Goal: Check status: Check status

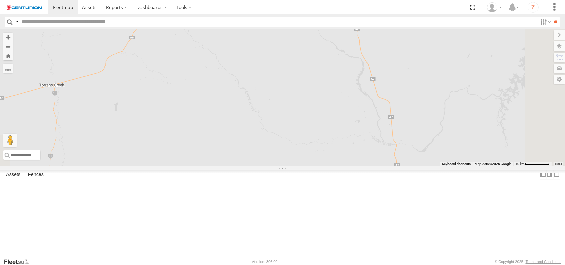
drag, startPoint x: 467, startPoint y: 178, endPoint x: 384, endPoint y: 89, distance: 121.7
click at [384, 89] on div "PM850 TL263 D0557 PM706 FT733 FT696 F0481 F0491 PM755 F0512 FT732 F0403 F0400 D…" at bounding box center [282, 97] width 565 height 137
drag, startPoint x: 434, startPoint y: 179, endPoint x: 256, endPoint y: 84, distance: 201.5
click at [256, 84] on div "PM850 TL263 D0557 PM706 FT733 FT696 F0481 F0491 PM755 F0512 FT732 F0403 F0400 D…" at bounding box center [282, 97] width 565 height 137
click at [245, 109] on span at bounding box center [239, 103] width 12 height 12
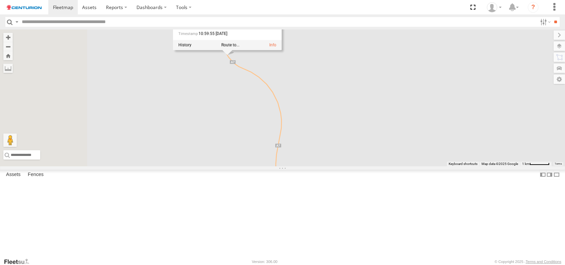
drag, startPoint x: 265, startPoint y: 151, endPoint x: 403, endPoint y: 122, distance: 140.5
click at [403, 122] on div "PM850 TL263 D0557 PM706 FT733 FT696 F0481 F0491 PM755 F0512 FT732 F0403 F0400 D…" at bounding box center [282, 97] width 565 height 137
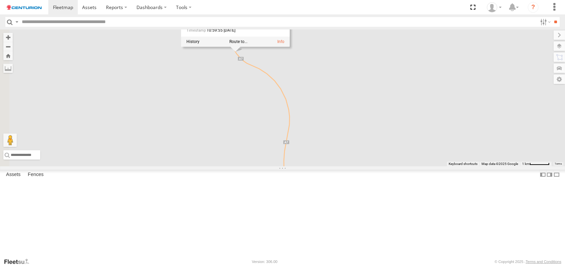
click at [285, 148] on div "PM850 TL263 D0557 PM706 FT733 FT696 F0481 F0491 PM755 F0512 FT732 F0403 F0400 D…" at bounding box center [282, 97] width 565 height 137
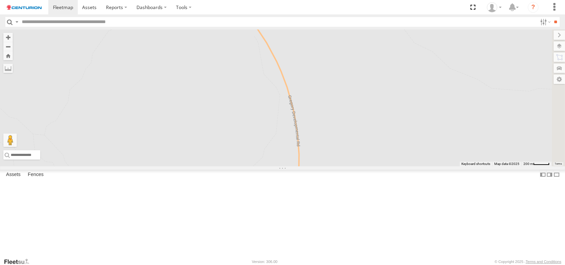
drag, startPoint x: 435, startPoint y: 186, endPoint x: 228, endPoint y: 82, distance: 231.9
click at [228, 82] on div "PM850 TL263 D0557 PM706 FT733 FT696 F0481 F0491 PM755 F0512 FT732 F0403 F0400 D…" at bounding box center [282, 97] width 565 height 137
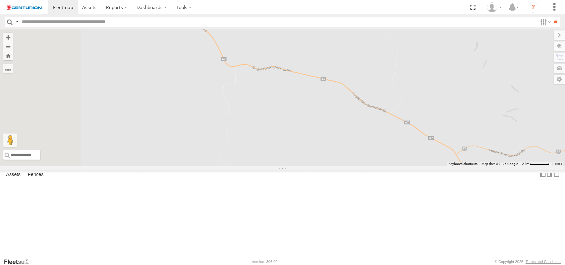
drag, startPoint x: 252, startPoint y: 163, endPoint x: 412, endPoint y: 148, distance: 160.2
click at [412, 148] on div "PM850 TL263 D0557 PM706 FT733 FT696 F0481 F0491 PM755 F0512 FT732 F0403 F0400 D…" at bounding box center [282, 97] width 565 height 137
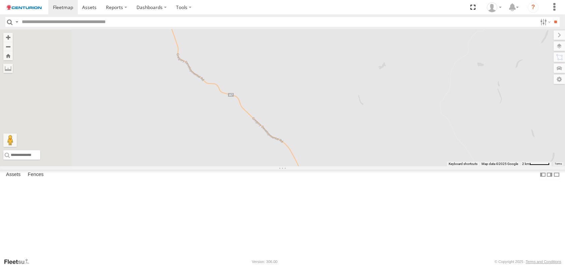
drag, startPoint x: 266, startPoint y: 120, endPoint x: 342, endPoint y: 231, distance: 134.7
click at [342, 167] on div "PM850 TL263 D0557 PM706 FT733 FT696 F0481 F0491 PM755 F0512 FT732 F0403 F0400 D…" at bounding box center [282, 97] width 565 height 137
drag, startPoint x: 267, startPoint y: 161, endPoint x: 293, endPoint y: 211, distance: 56.4
click at [317, 167] on div "PM850 TL263 D0557 PM706 FT733 FT696 F0481 F0491 PM755 F0512 FT732 F0403 F0400 D…" at bounding box center [282, 97] width 565 height 137
drag, startPoint x: 270, startPoint y: 167, endPoint x: 324, endPoint y: 237, distance: 88.7
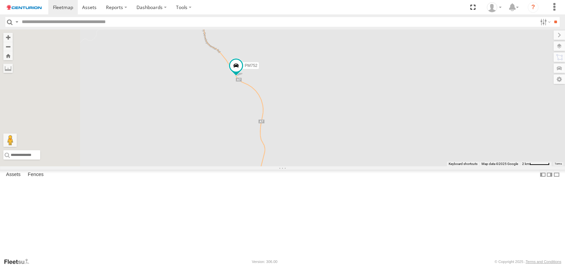
click at [324, 167] on div "PM850 TL263 D0557 PM706 FT733 FT696 F0481 F0491 PM755 F0512 FT732 F0403 F0400 D…" at bounding box center [282, 97] width 565 height 137
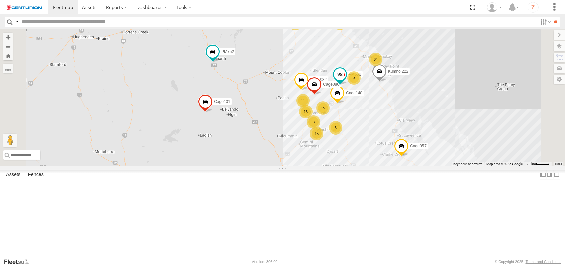
drag, startPoint x: 422, startPoint y: 141, endPoint x: 423, endPoint y: 119, distance: 22.1
click at [346, 80] on span at bounding box center [339, 74] width 12 height 12
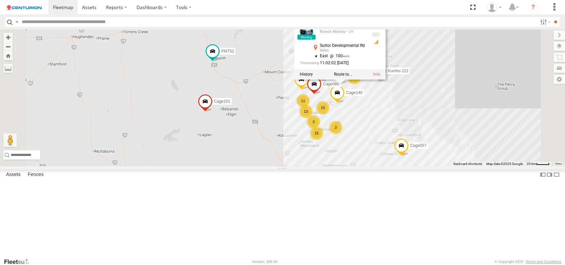
click at [457, 161] on div "PM850 TL263 D0557 PM706 FT733 FT696 F0481 F0491 PM755 F0512 FT732 F0403 F0400 D…" at bounding box center [282, 97] width 565 height 137
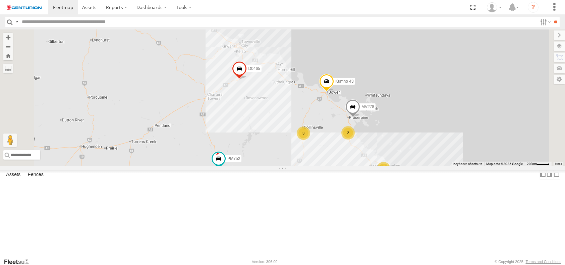
drag, startPoint x: 261, startPoint y: 92, endPoint x: 266, endPoint y: 208, distance: 116.1
click at [267, 167] on div "PM850 TL263 D0557 PM706 FT733 FT696 F0481 F0491 PM755 F0512 FT732 F0403 F0400 D…" at bounding box center [282, 97] width 565 height 137
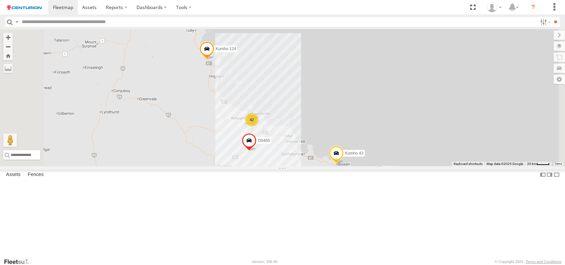
drag, startPoint x: 282, startPoint y: 134, endPoint x: 299, endPoint y: 200, distance: 68.2
click at [299, 167] on div "PM850 TL263 D0557 PM706 FT733 FT696 F0481 F0491 PM755 F0512 FT732 F0403 F0400 D…" at bounding box center [282, 97] width 565 height 137
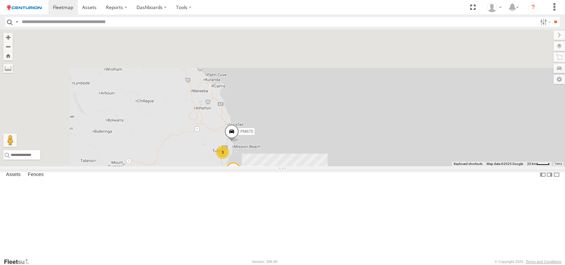
drag, startPoint x: 258, startPoint y: 54, endPoint x: 283, endPoint y: 191, distance: 139.2
click at [284, 167] on div "PM850 TL263 D0557 PM706 FT733 FT696 F0481 F0491 PM755 F0512 FT732 F0403 F0400 D…" at bounding box center [282, 97] width 565 height 137
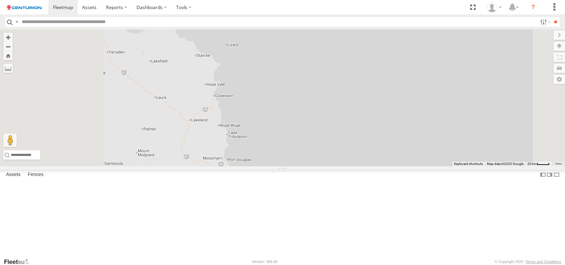
drag, startPoint x: 267, startPoint y: 129, endPoint x: 303, endPoint y: 210, distance: 88.5
click at [303, 167] on div "PM850 TL263 D0557 PM706 FT733 FT696 F0481 F0491 PM755 F0512 FT732 F0403 F0400 D…" at bounding box center [282, 97] width 565 height 137
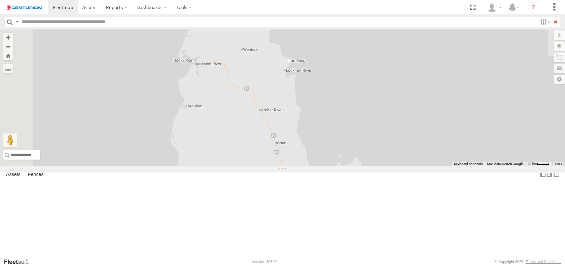
drag, startPoint x: 227, startPoint y: 148, endPoint x: 219, endPoint y: 48, distance: 100.6
click at [220, 50] on div "PM850 TL263 D0557 PM706 FT733 FT696 F0481 F0491 PM755 F0512 FT732 F0403 F0400 D…" at bounding box center [282, 97] width 565 height 137
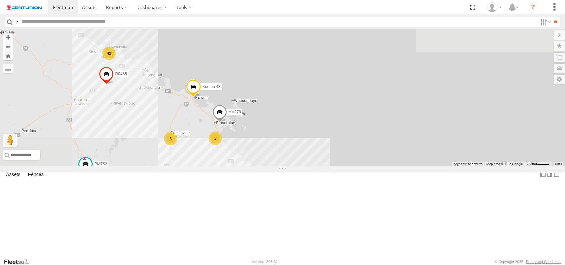
drag, startPoint x: 196, startPoint y: 90, endPoint x: 314, endPoint y: 207, distance: 166.1
click at [314, 167] on div "PM850 TL263 D0557 PM706 FT733 FT696 F0481 F0491 PM755 F0512 FT732 F0403 F0400 D…" at bounding box center [282, 97] width 565 height 137
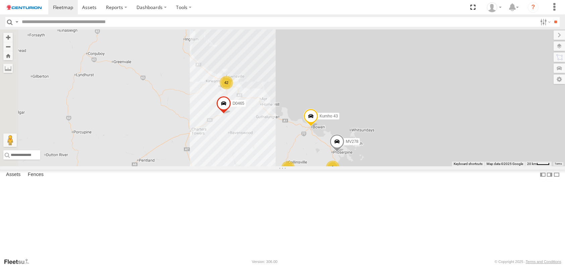
drag, startPoint x: 217, startPoint y: 181, endPoint x: 331, endPoint y: 202, distance: 115.4
click at [331, 167] on div "PM850 TL263 D0557 PM706 FT733 FT696 F0481 F0491 PM755 F0512 FT732 F0403 F0400 D…" at bounding box center [282, 97] width 565 height 137
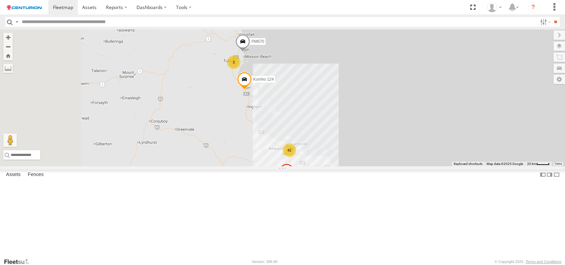
drag, startPoint x: 244, startPoint y: 126, endPoint x: 312, endPoint y: 197, distance: 98.4
click at [312, 167] on div "PM850 TL263 D0557 PM706 FT733 FT696 F0481 F0491 PM755 F0512 FT732 F0403 F0400 D…" at bounding box center [282, 97] width 565 height 137
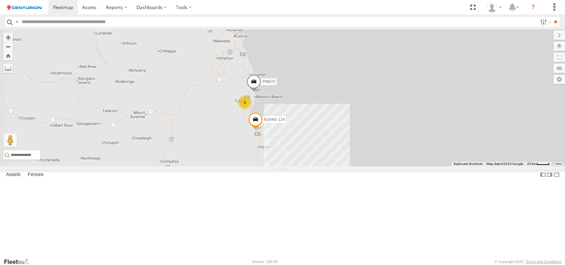
drag, startPoint x: 295, startPoint y: 126, endPoint x: 309, endPoint y: 172, distance: 48.2
click at [309, 167] on div "PM850 TL263 D0557 PM706 FT733 FT696 F0481 F0491 PM755 F0512 FT732 F0403 F0400 D…" at bounding box center [282, 97] width 565 height 137
